Goal: Find contact information: Find contact information

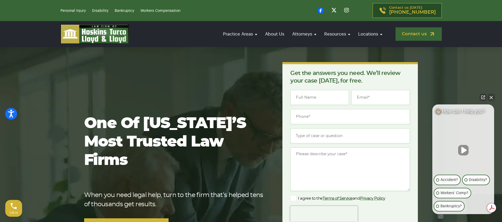
click at [413, 34] on link "Contact us" at bounding box center [418, 33] width 46 height 13
